Goal: Task Accomplishment & Management: Use online tool/utility

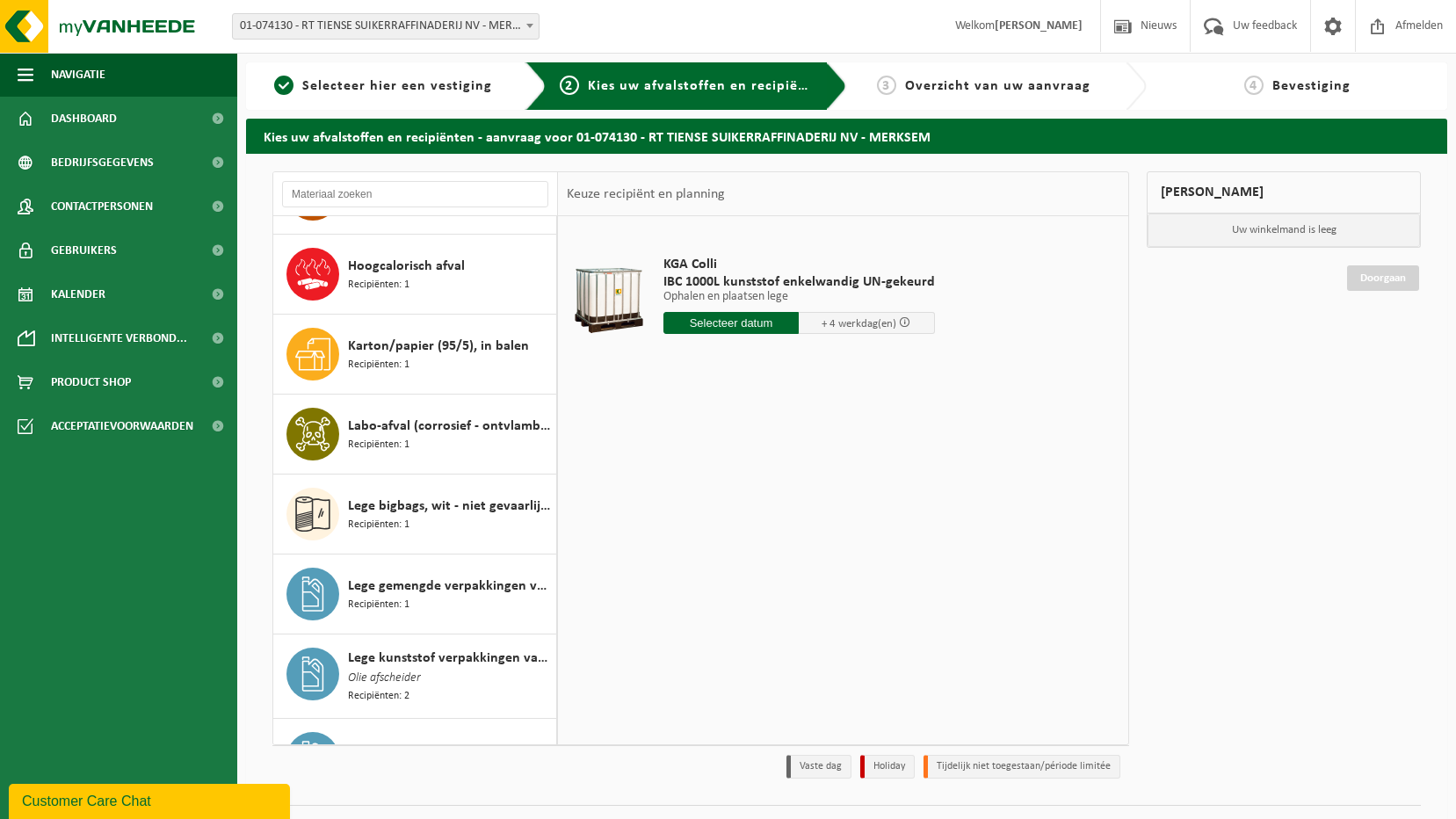
scroll to position [674, 0]
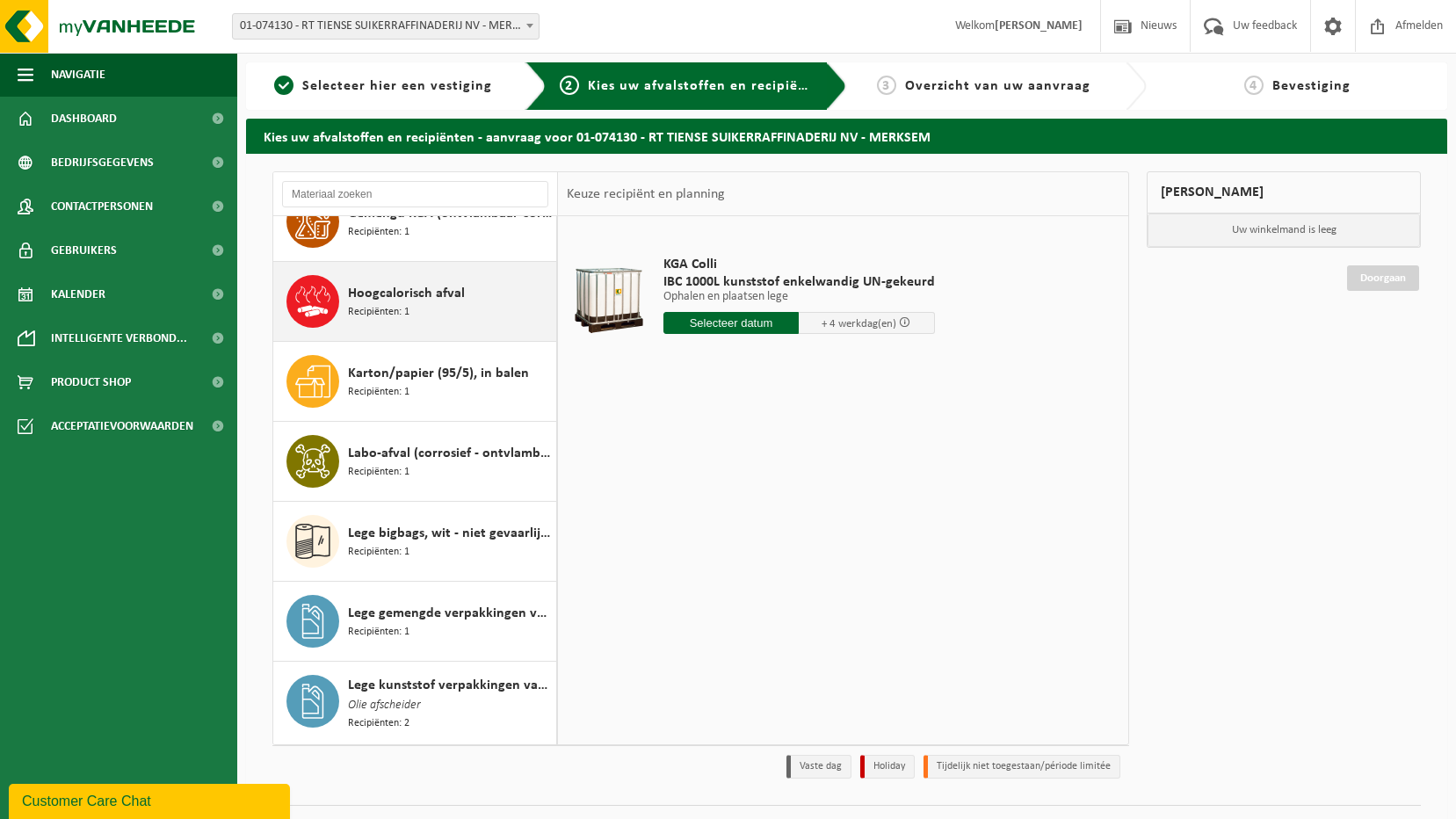
click at [417, 302] on span "Hoogcalorisch afval" at bounding box center [407, 293] width 117 height 21
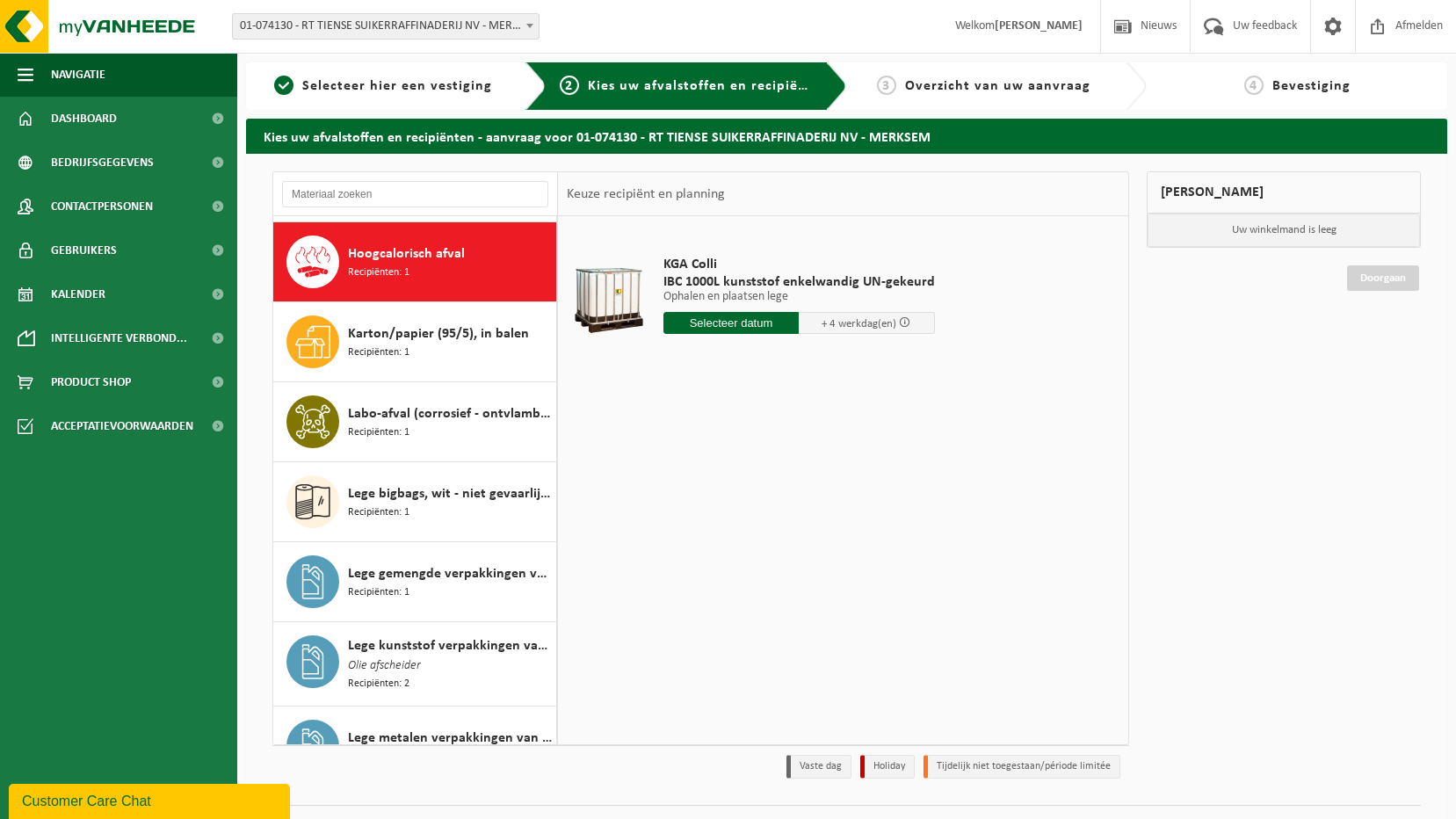
scroll to position [719, 0]
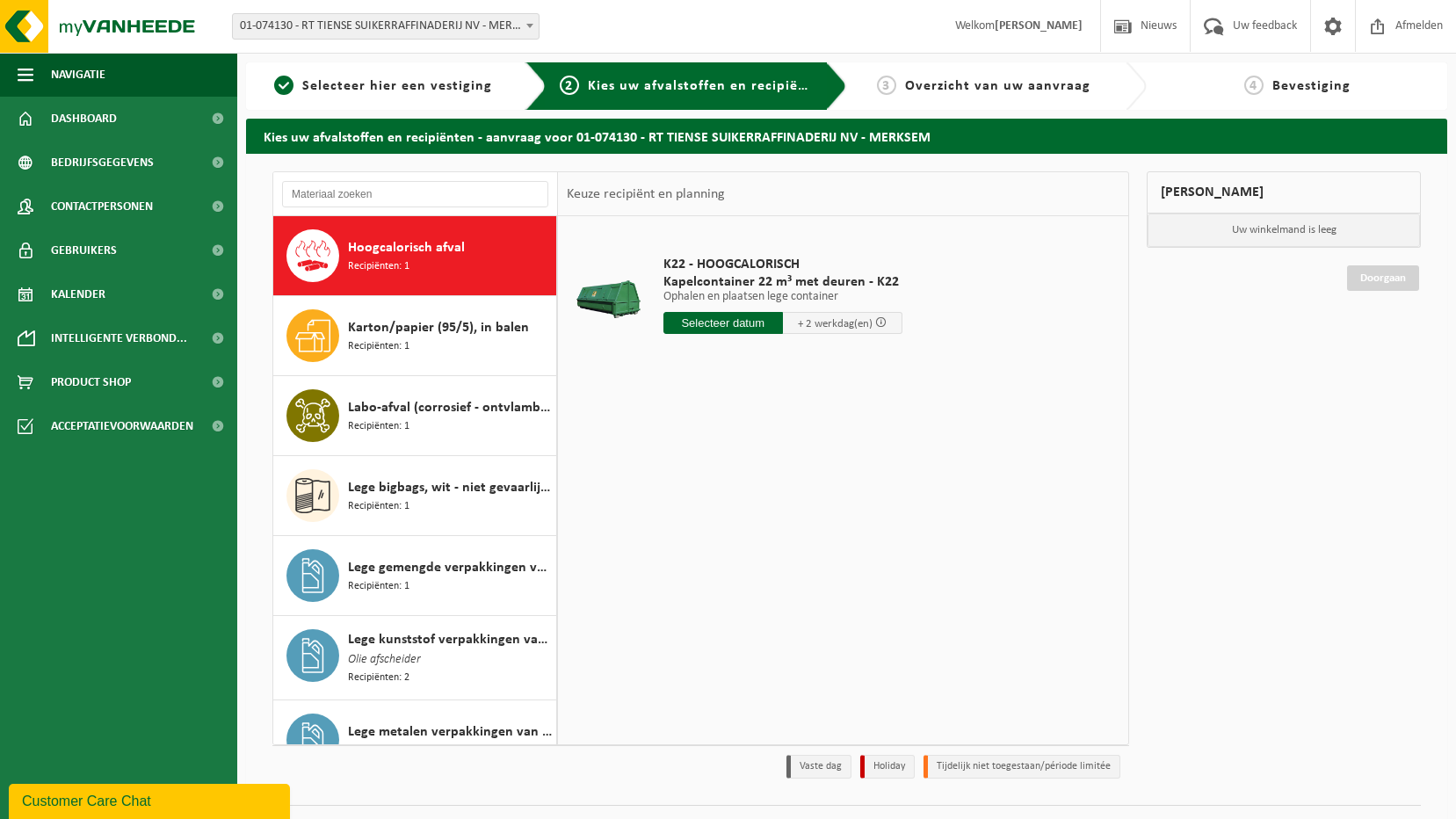
click at [743, 322] on input "text" at bounding box center [723, 322] width 120 height 22
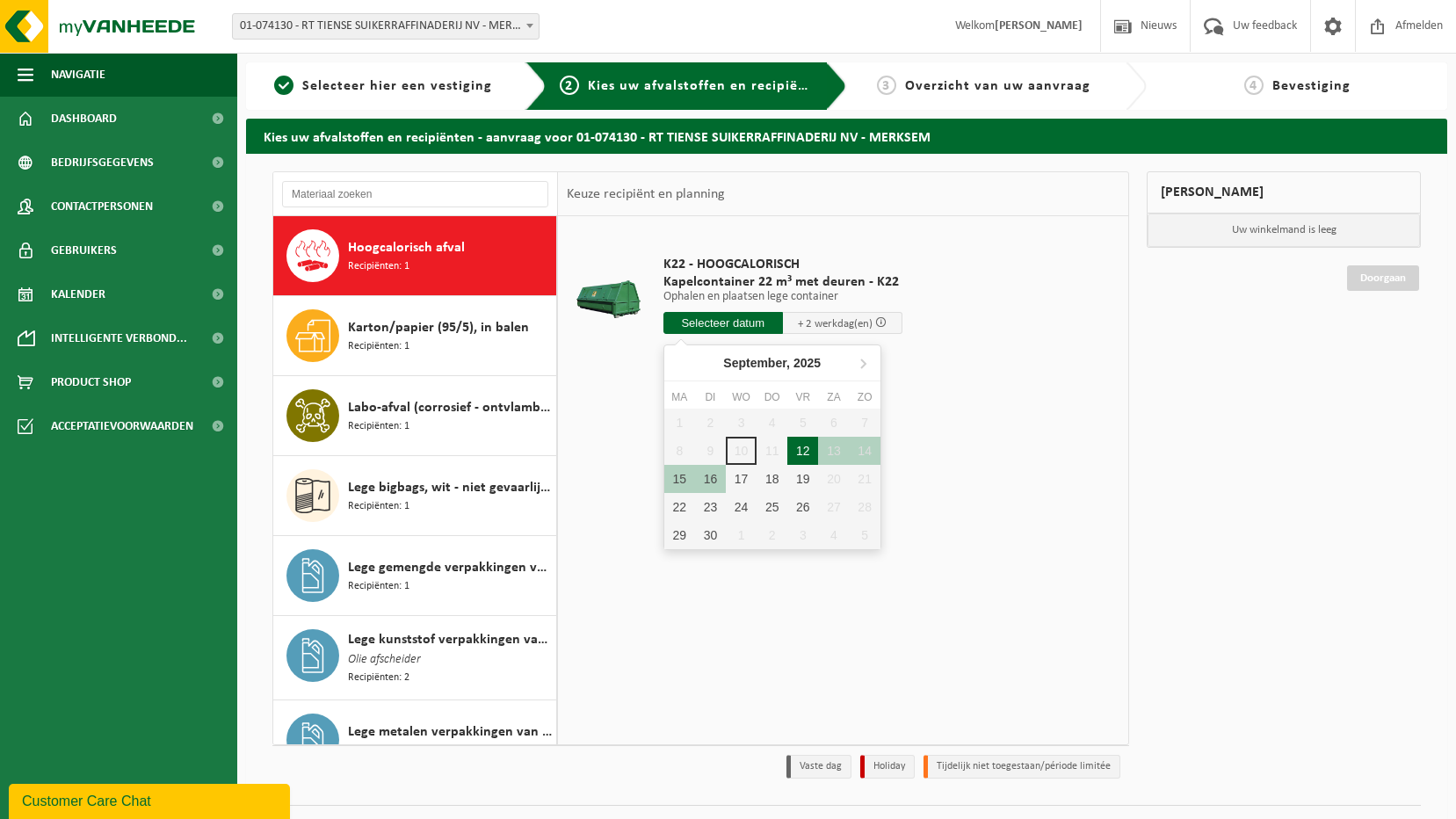
click at [803, 453] on div "12" at bounding box center [803, 450] width 31 height 28
type input "Van 2025-09-12"
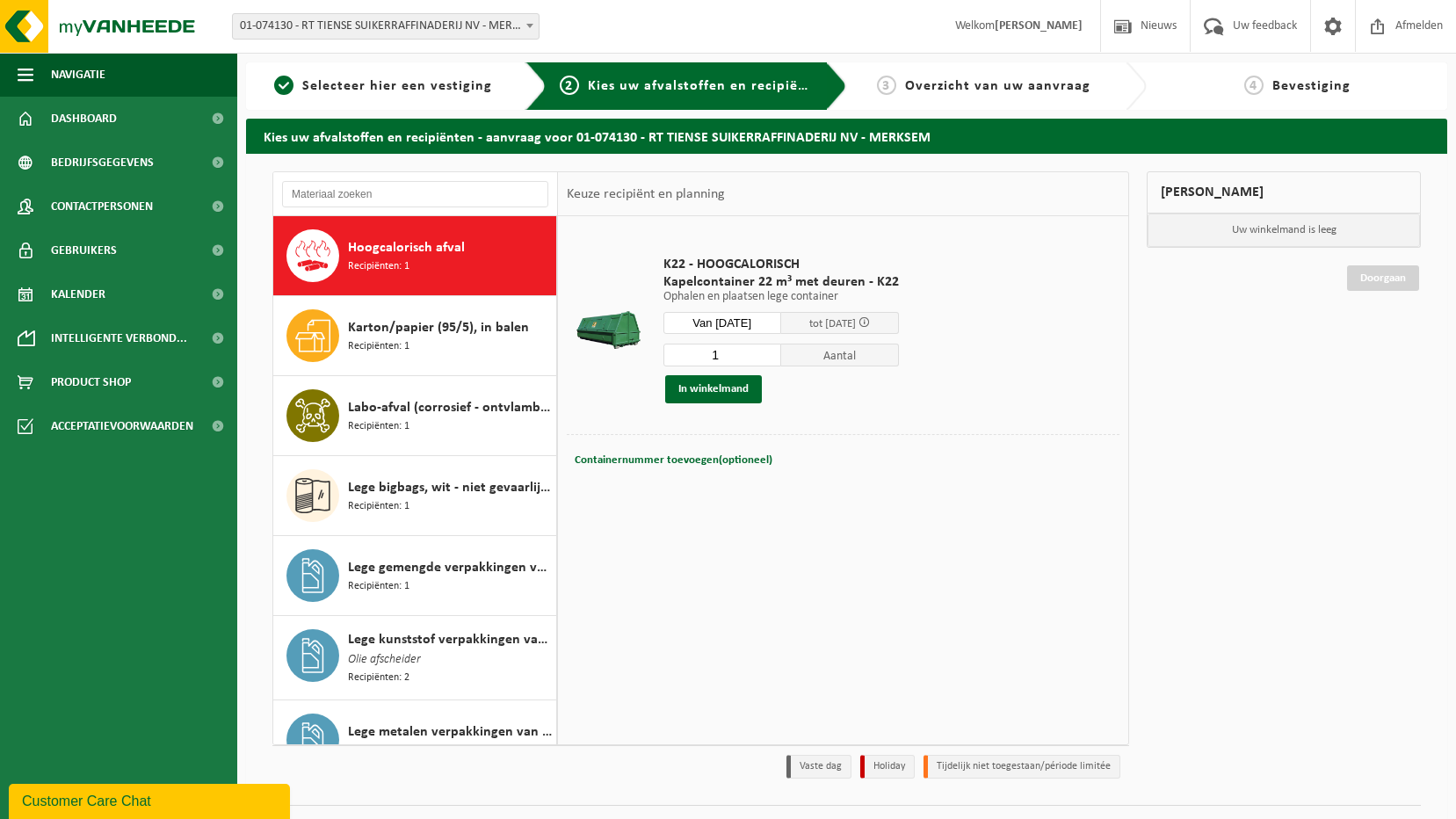
click at [764, 323] on input "Van 2025-09-12" at bounding box center [722, 322] width 118 height 22
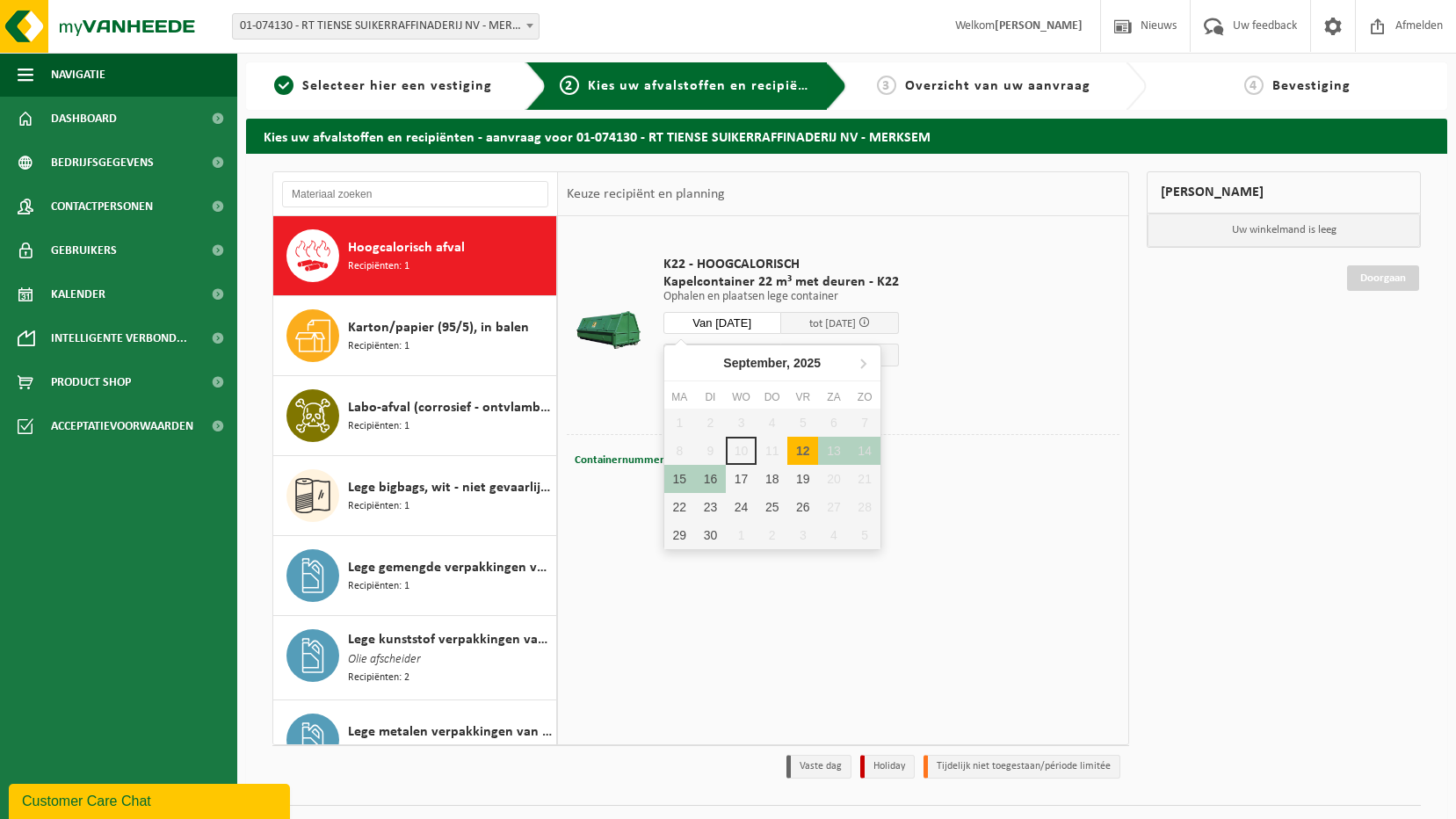
click at [801, 448] on div "12" at bounding box center [803, 450] width 31 height 28
type input "Van 2025-09-12"
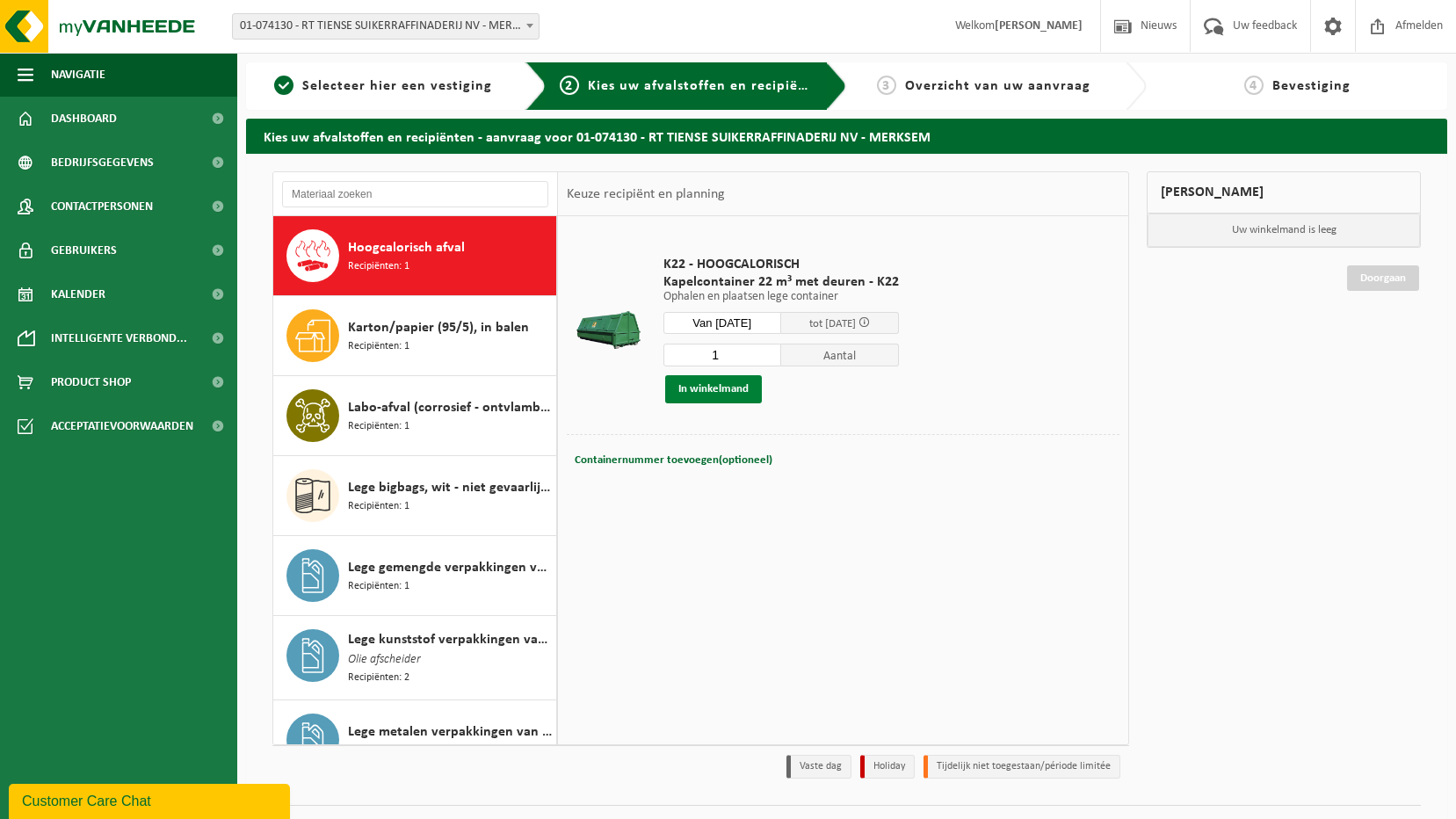
click at [725, 388] on button "In winkelmand" at bounding box center [713, 388] width 97 height 28
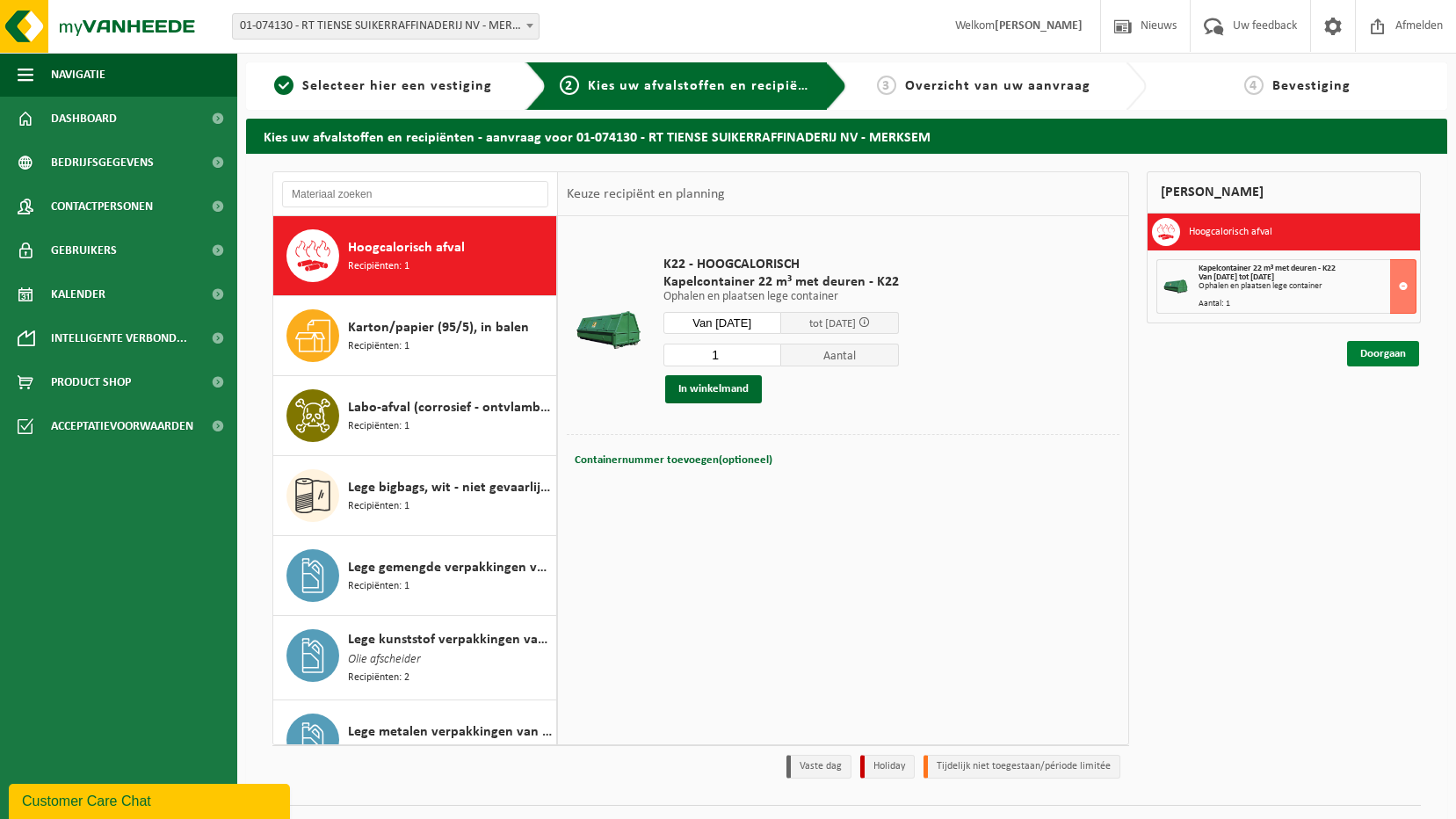
click at [1381, 356] on link "Doorgaan" at bounding box center [1382, 353] width 72 height 26
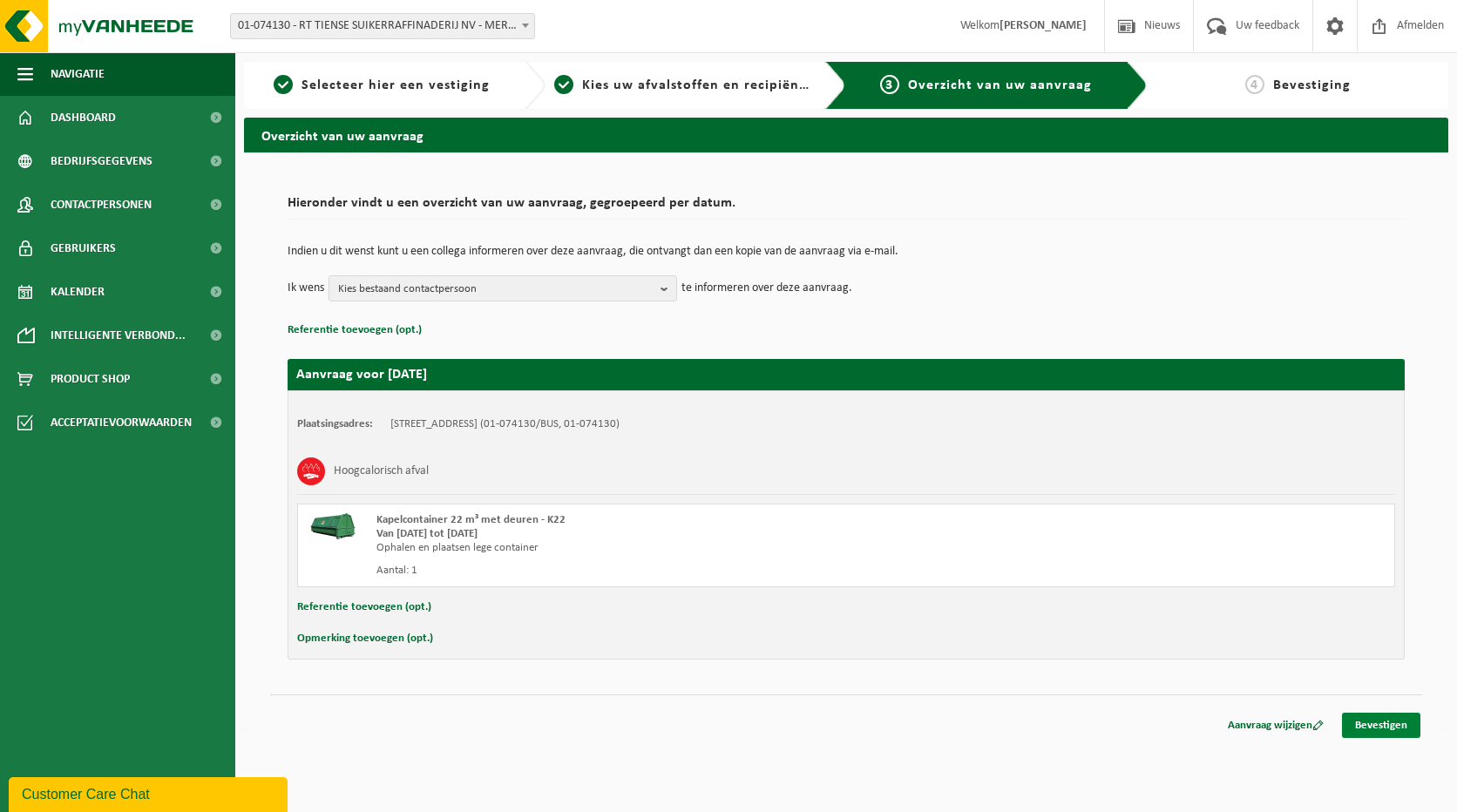
click at [1378, 721] on link "Bevestigen" at bounding box center [1381, 725] width 78 height 26
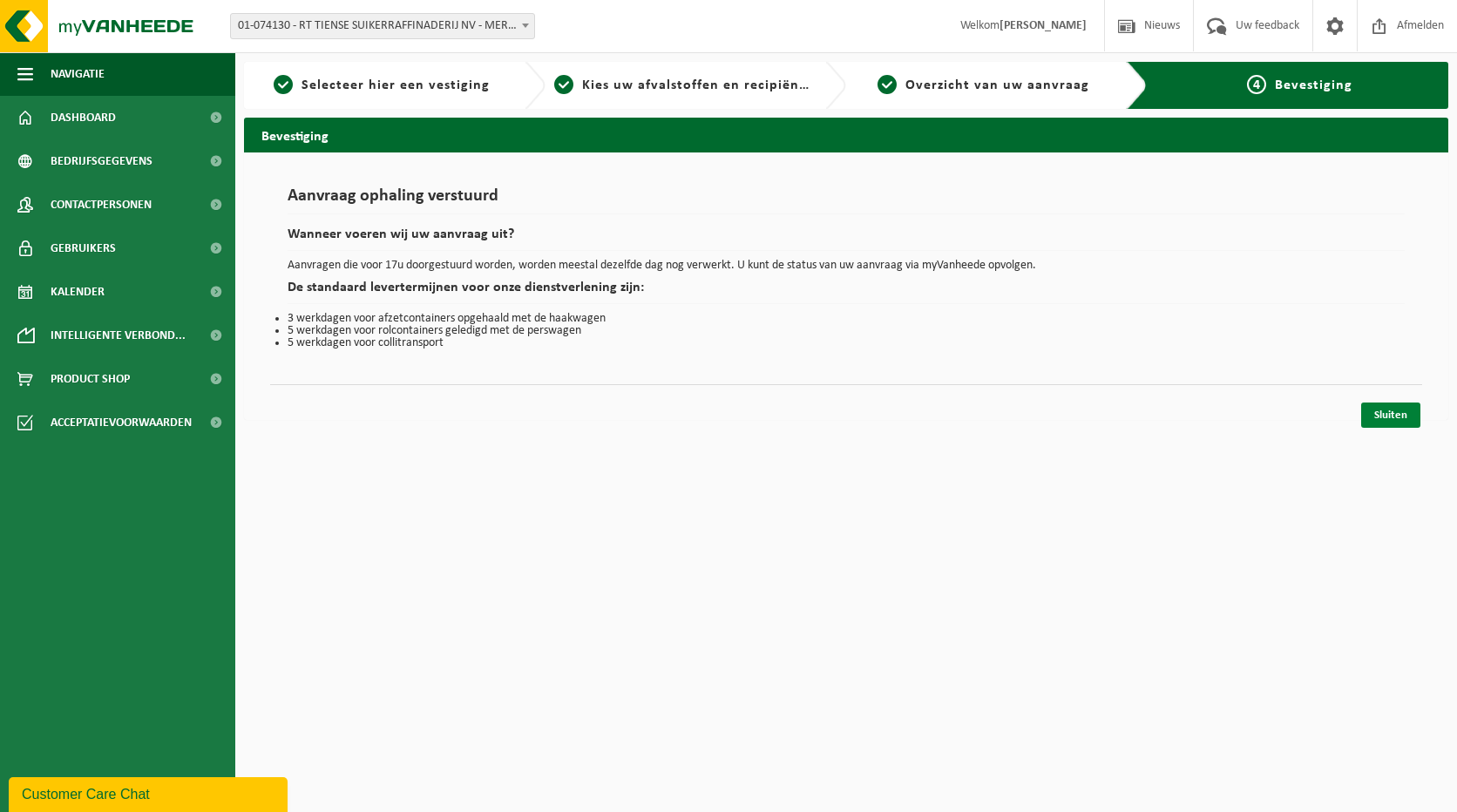
click at [1386, 416] on link "Sluiten" at bounding box center [1390, 415] width 59 height 26
